Goal: Check status: Check status

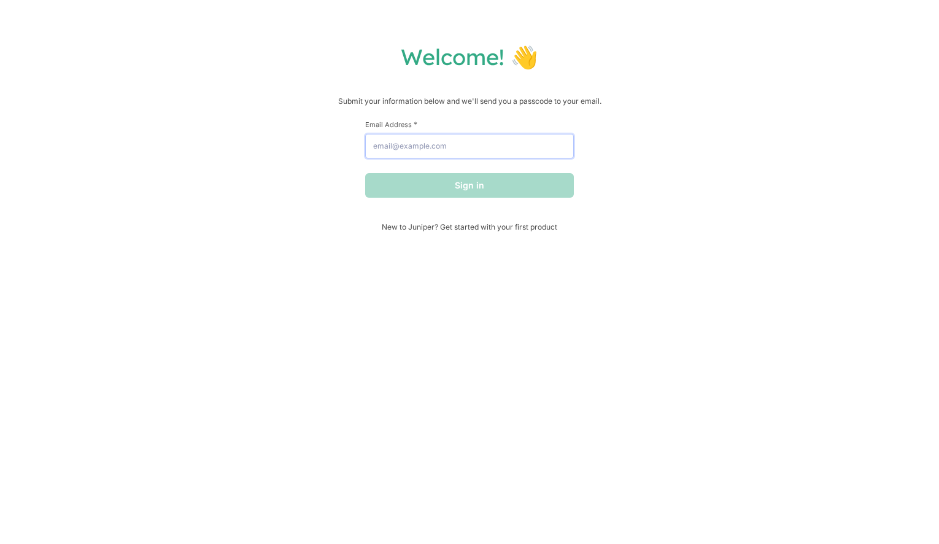
click at [491, 142] on input "Email Address *" at bounding box center [469, 146] width 209 height 25
type input "[EMAIL_ADDRESS][DOMAIN_NAME]"
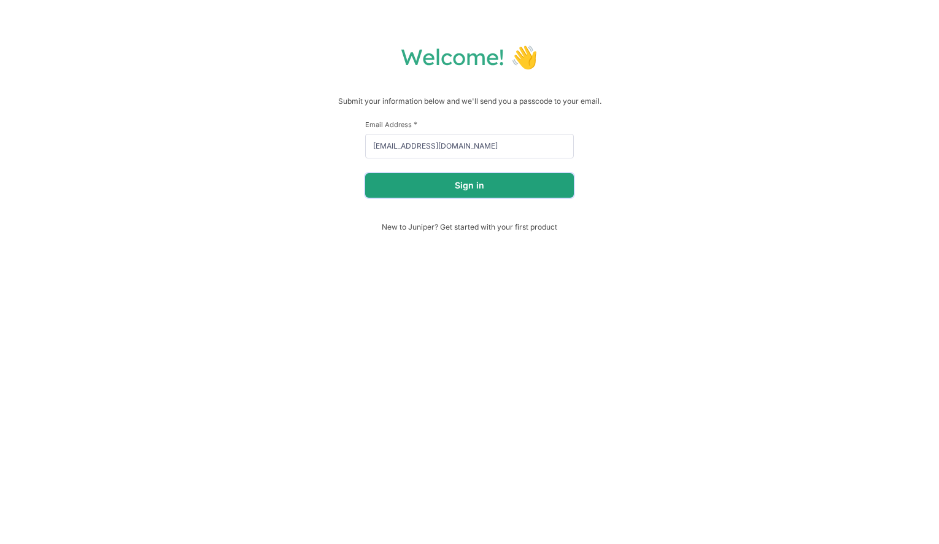
click at [503, 185] on button "Sign in" at bounding box center [469, 185] width 209 height 25
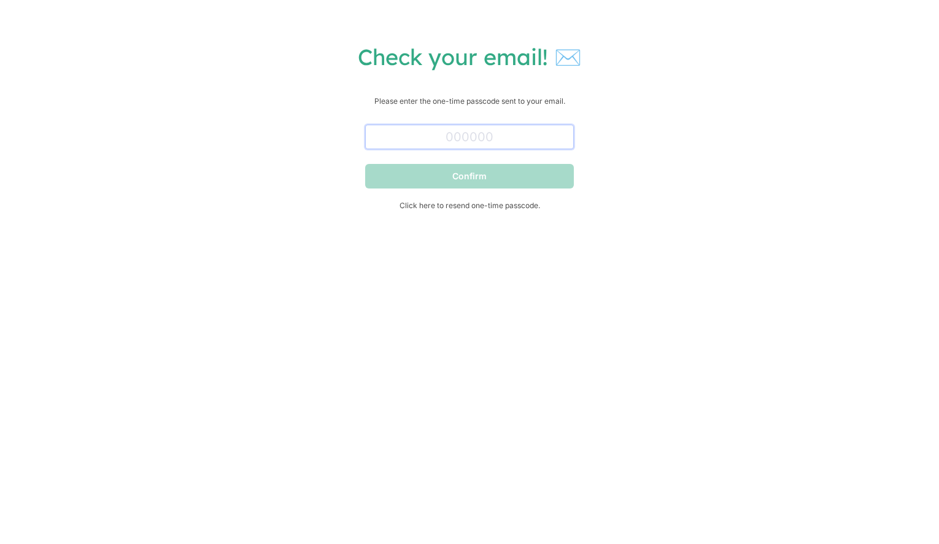
click at [472, 136] on input "text" at bounding box center [469, 137] width 209 height 25
paste input "119005"
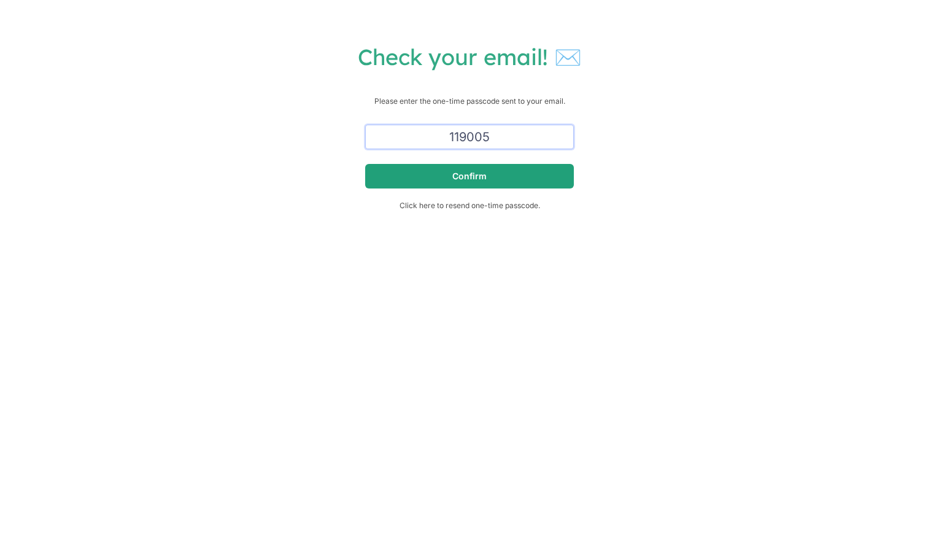
type input "119005"
click at [462, 173] on button "Confirm" at bounding box center [469, 176] width 209 height 25
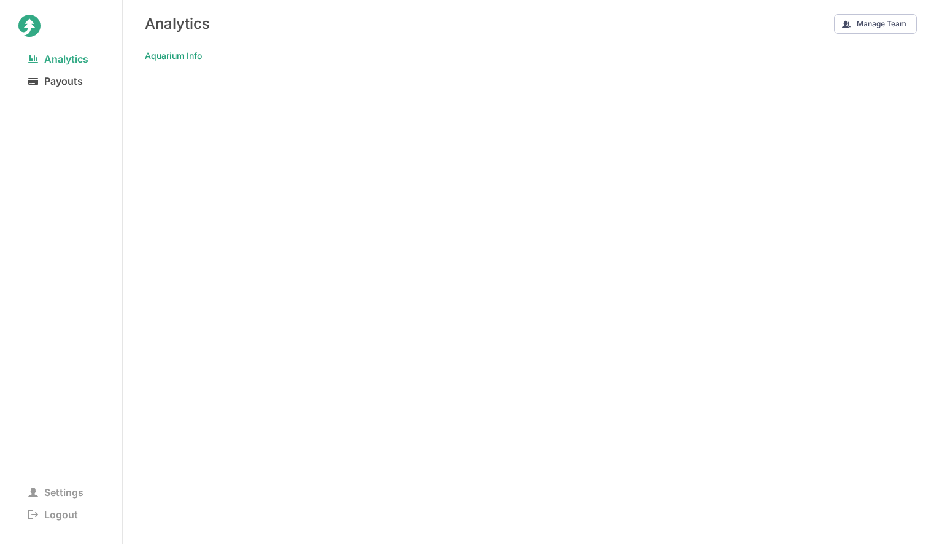
click at [79, 81] on span "Payouts" at bounding box center [55, 80] width 74 height 17
click at [83, 60] on span "Analytics" at bounding box center [58, 58] width 80 height 17
click at [63, 82] on span "Payouts" at bounding box center [55, 80] width 74 height 17
